Goal: Answer question/provide support: Answer question/provide support

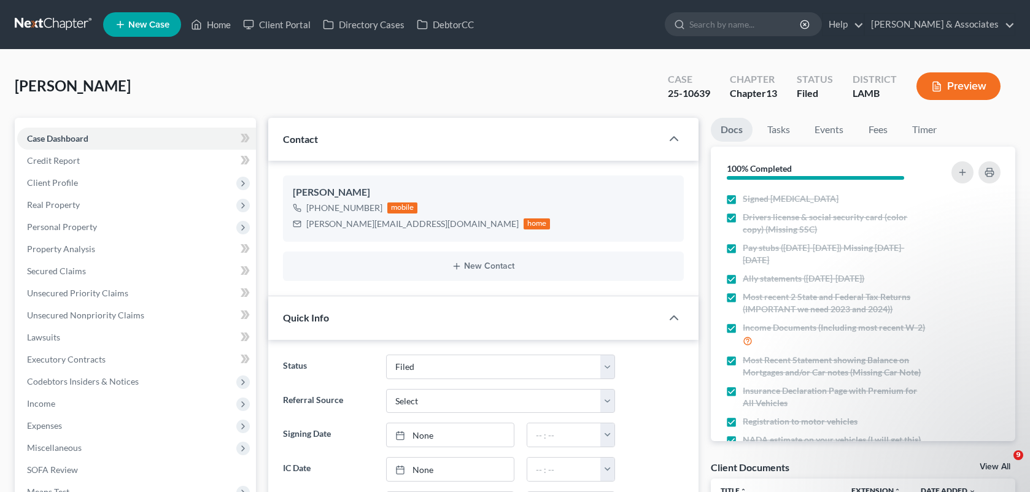
select select "8"
select select "0"
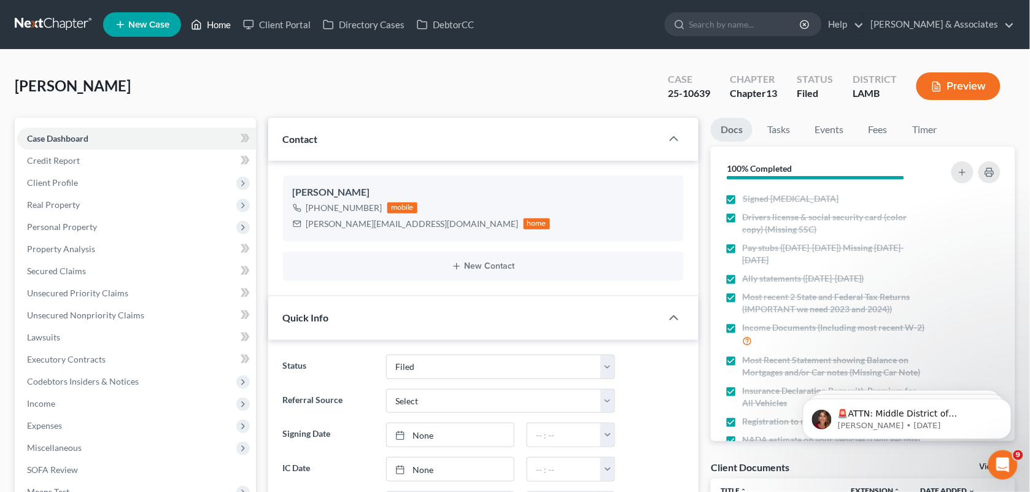
scroll to position [135, 0]
click at [199, 35] on link "Home" at bounding box center [211, 25] width 52 height 22
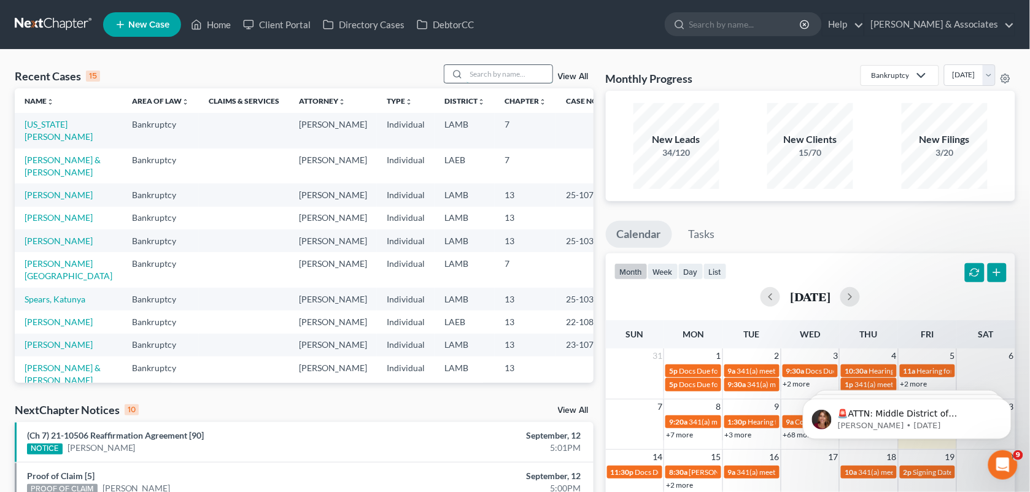
click at [494, 75] on input "search" at bounding box center [510, 74] width 86 height 18
type input "[PERSON_NAME]"
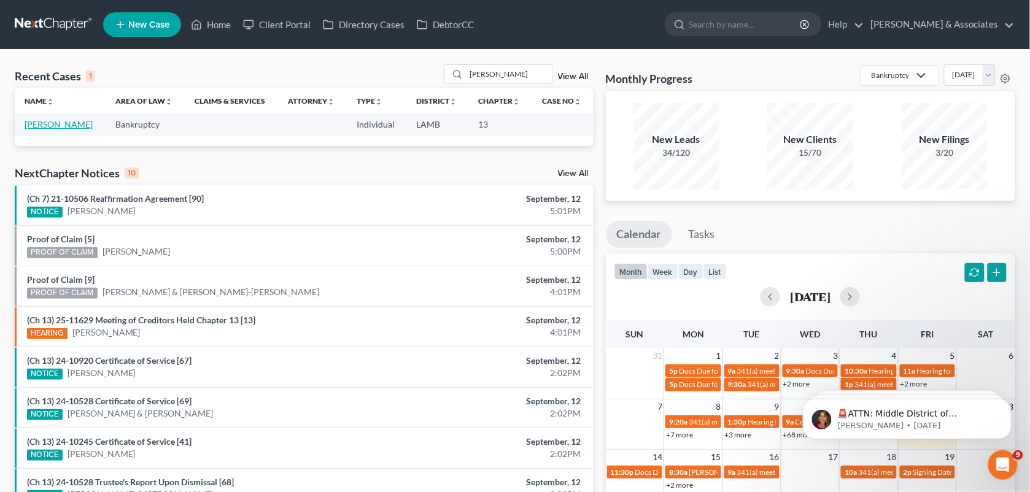
click at [51, 123] on link "[PERSON_NAME]" at bounding box center [59, 124] width 68 height 10
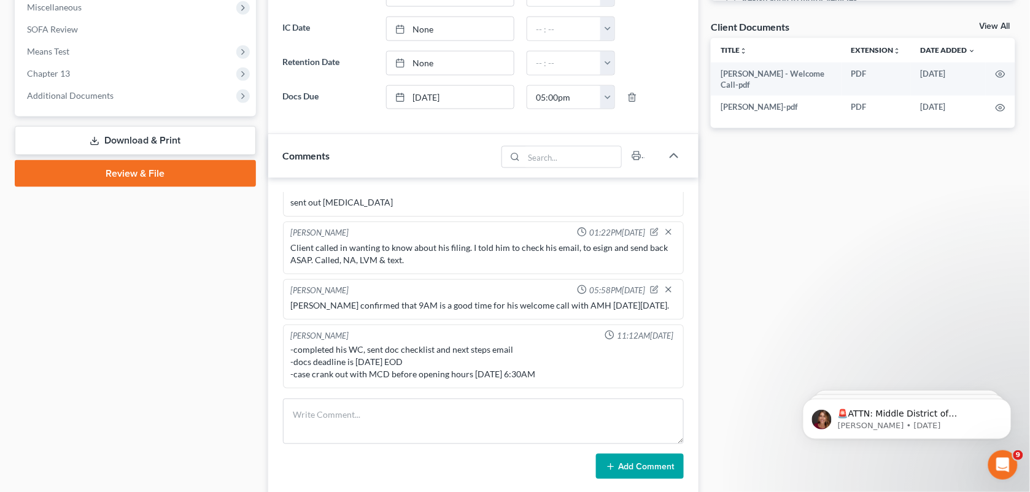
scroll to position [468, 0]
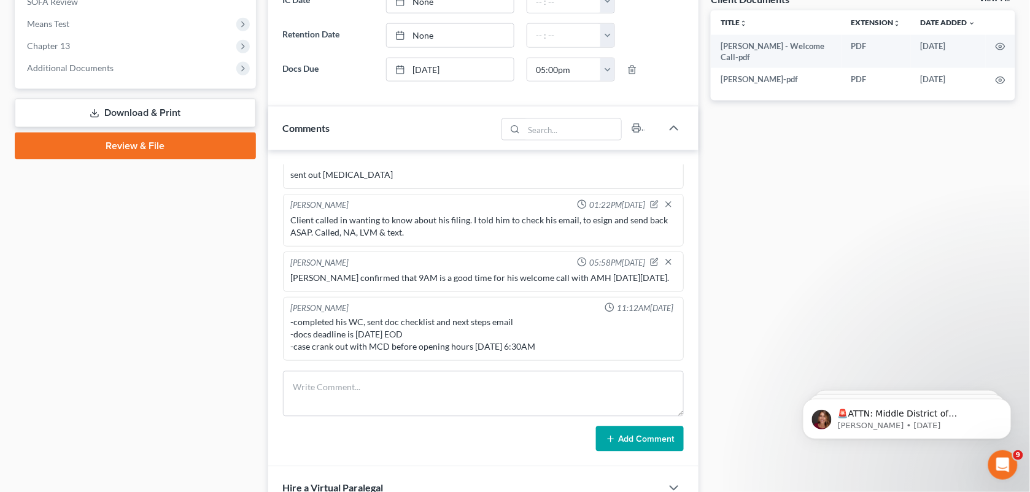
click at [783, 265] on div "Docs Tasks Events Fees Timer 5% Completed Nothing here yet! Signed [MEDICAL_DAT…" at bounding box center [863, 145] width 317 height 991
drag, startPoint x: 901, startPoint y: 204, endPoint x: 722, endPoint y: 476, distance: 325.7
click at [901, 204] on div "Docs Tasks Events Fees Timer 5% Completed Nothing here yet! Signed [MEDICAL_DAT…" at bounding box center [863, 145] width 317 height 991
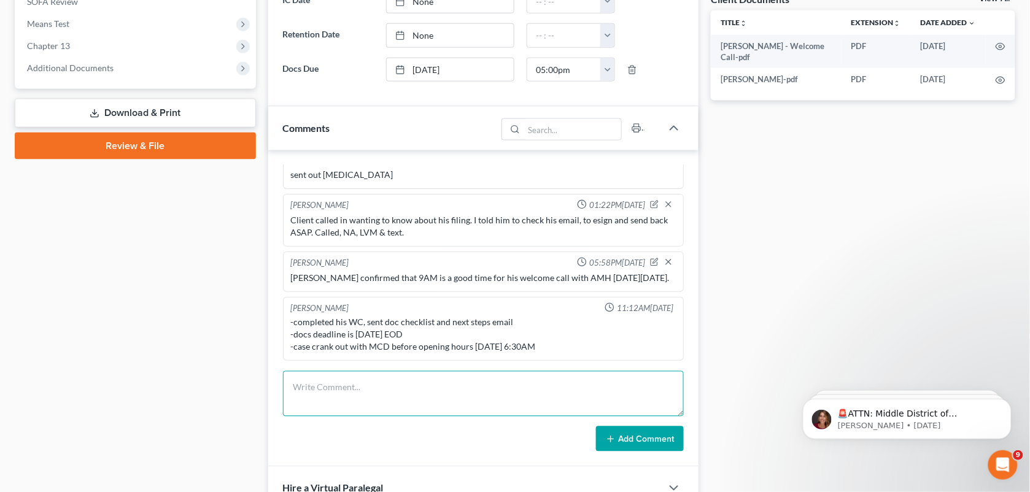
click at [360, 396] on textarea at bounding box center [483, 393] width 401 height 45
type textarea "[PERSON_NAME] called to ensure we have received his docs. AMH confirmed this to…"
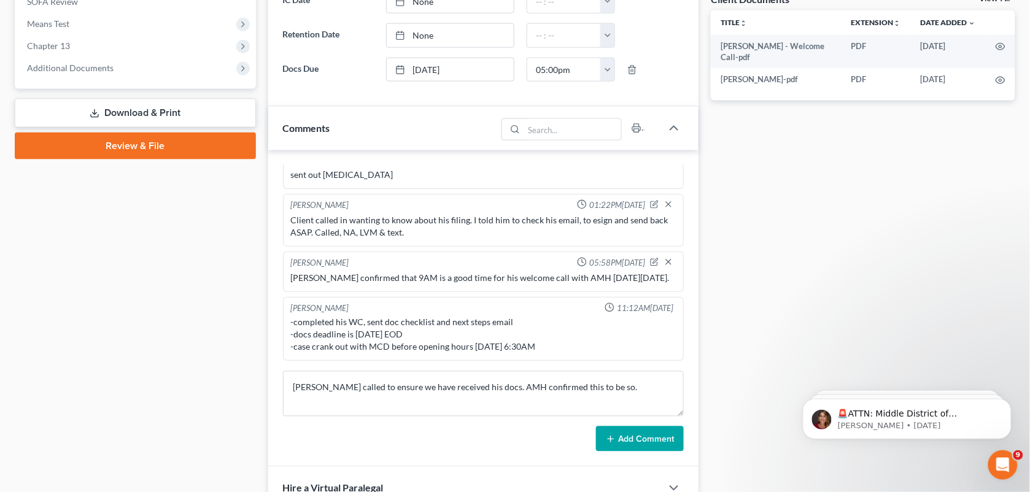
click at [618, 437] on button "Add Comment" at bounding box center [640, 440] width 88 height 26
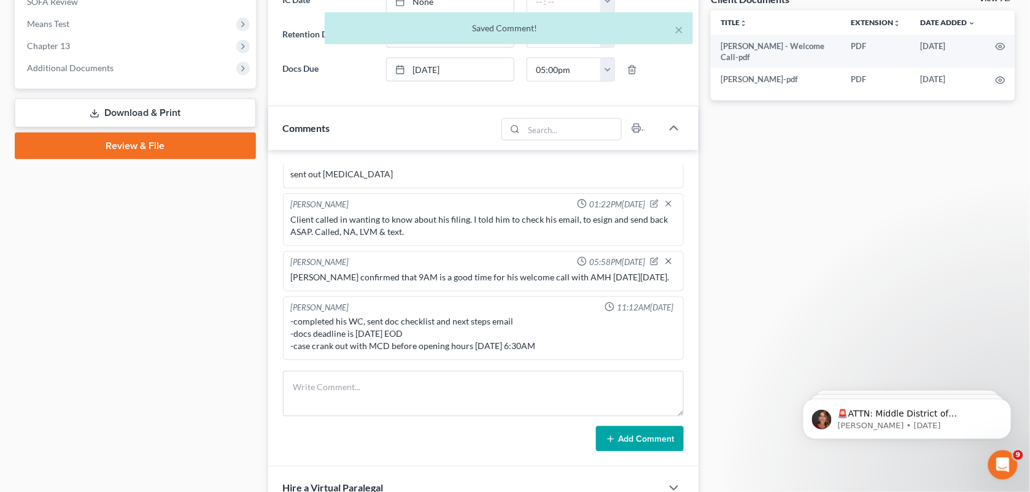
scroll to position [165, 0]
